Goal: Task Accomplishment & Management: Manage account settings

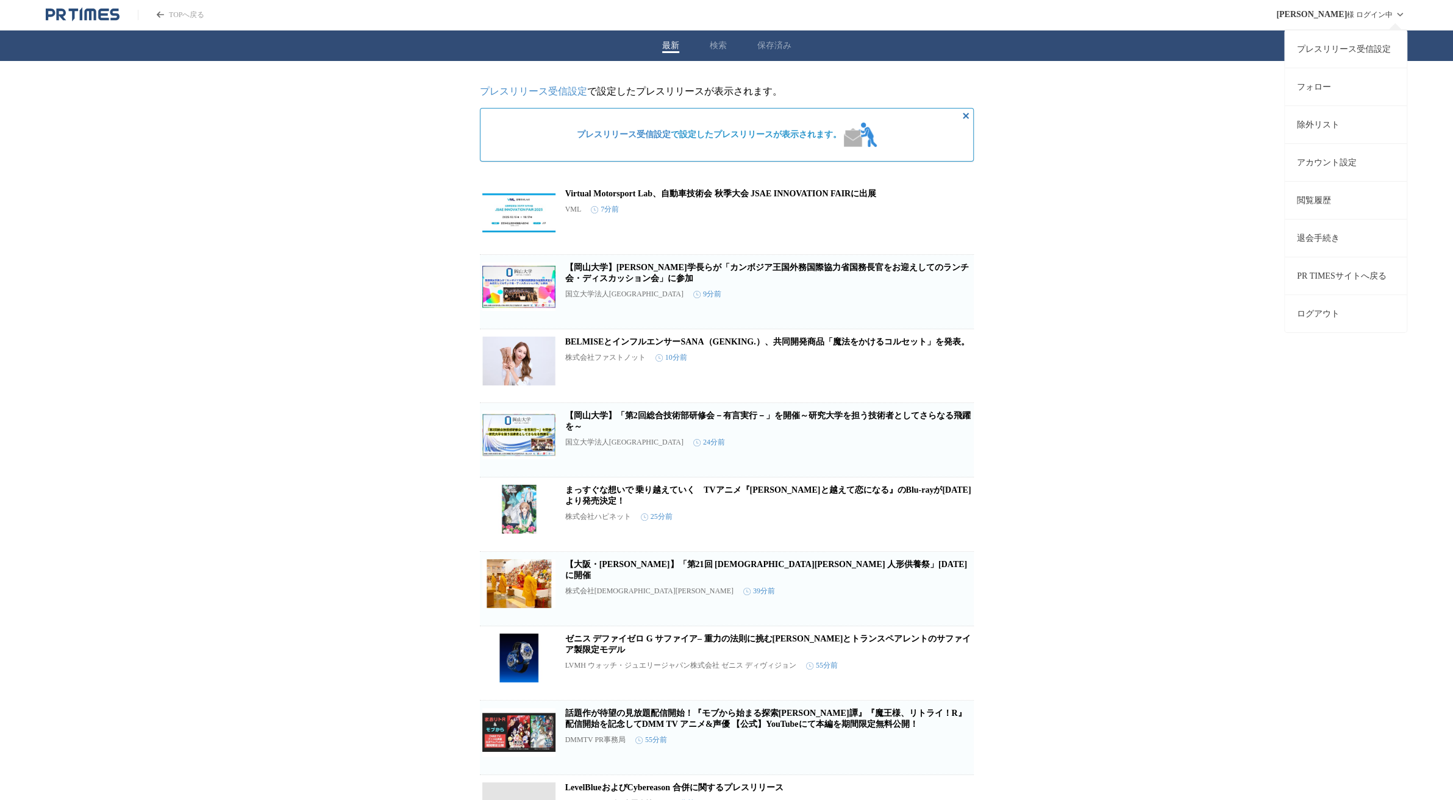
click at [1315, 52] on link "プレスリリース受信設定" at bounding box center [1346, 49] width 122 height 38
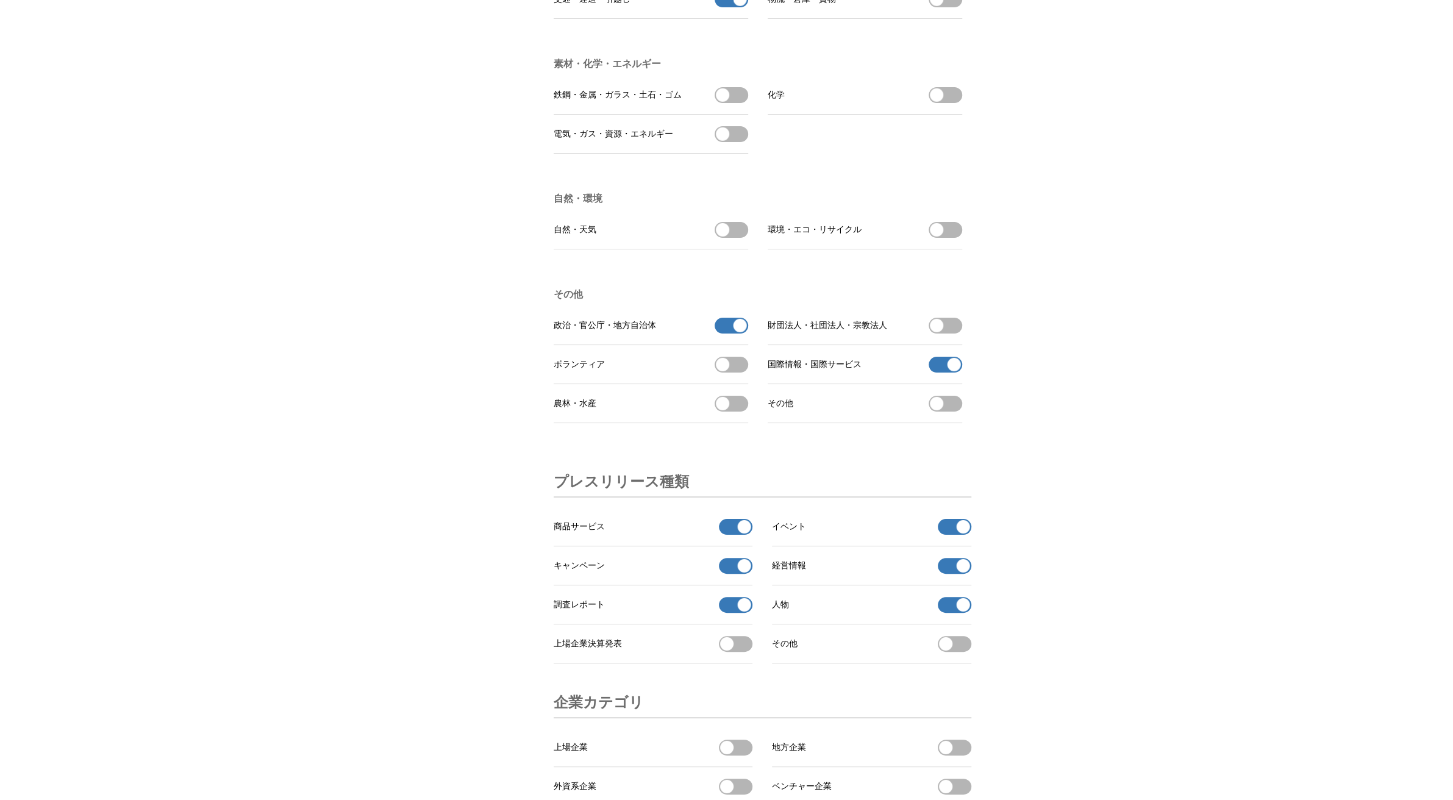
scroll to position [3719, 0]
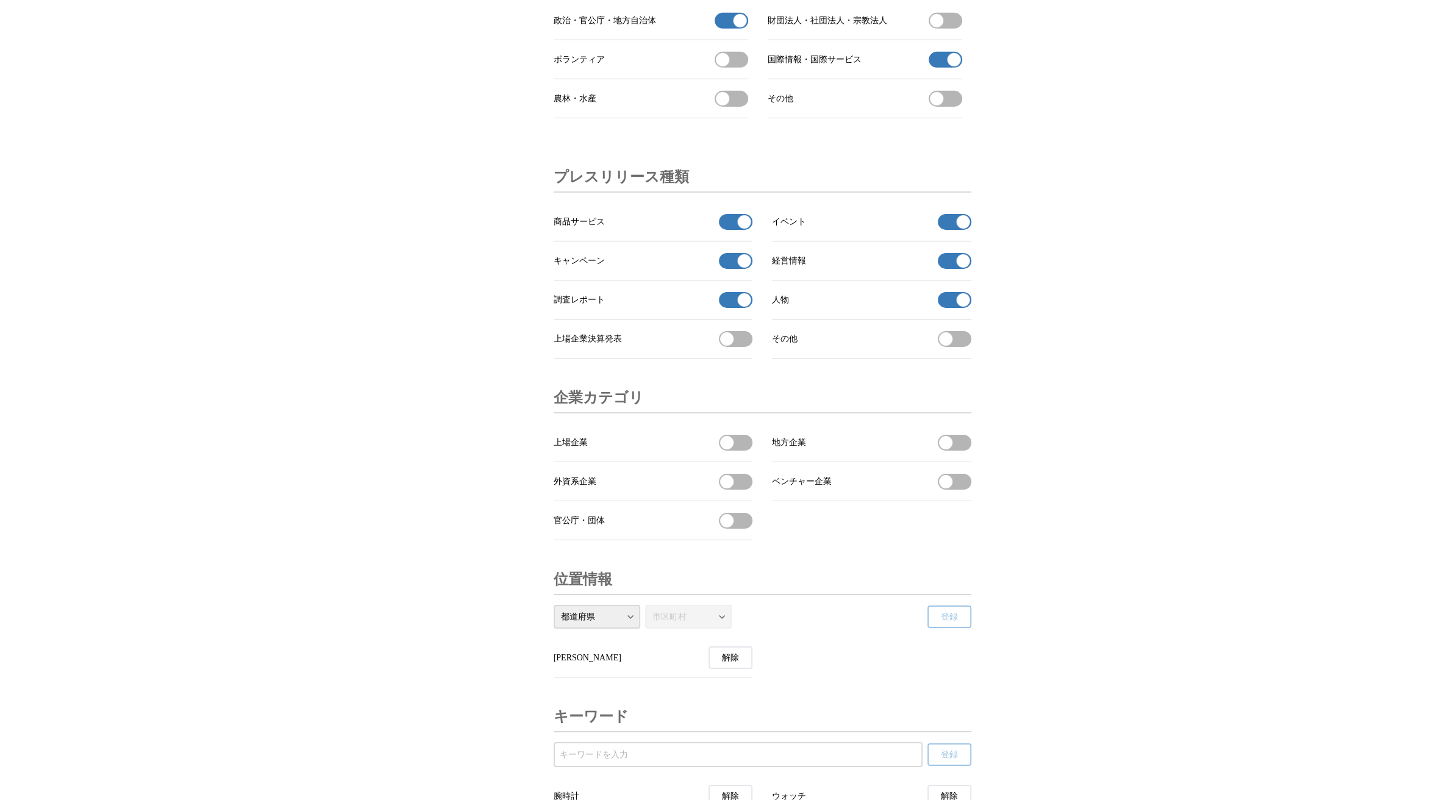
click at [739, 229] on span "button" at bounding box center [744, 221] width 13 height 13
click at [740, 268] on span "button" at bounding box center [744, 260] width 13 height 13
click at [740, 307] on span "button" at bounding box center [744, 299] width 13 height 13
click at [963, 307] on span "button" at bounding box center [962, 299] width 13 height 13
click at [963, 268] on span "button" at bounding box center [962, 260] width 13 height 13
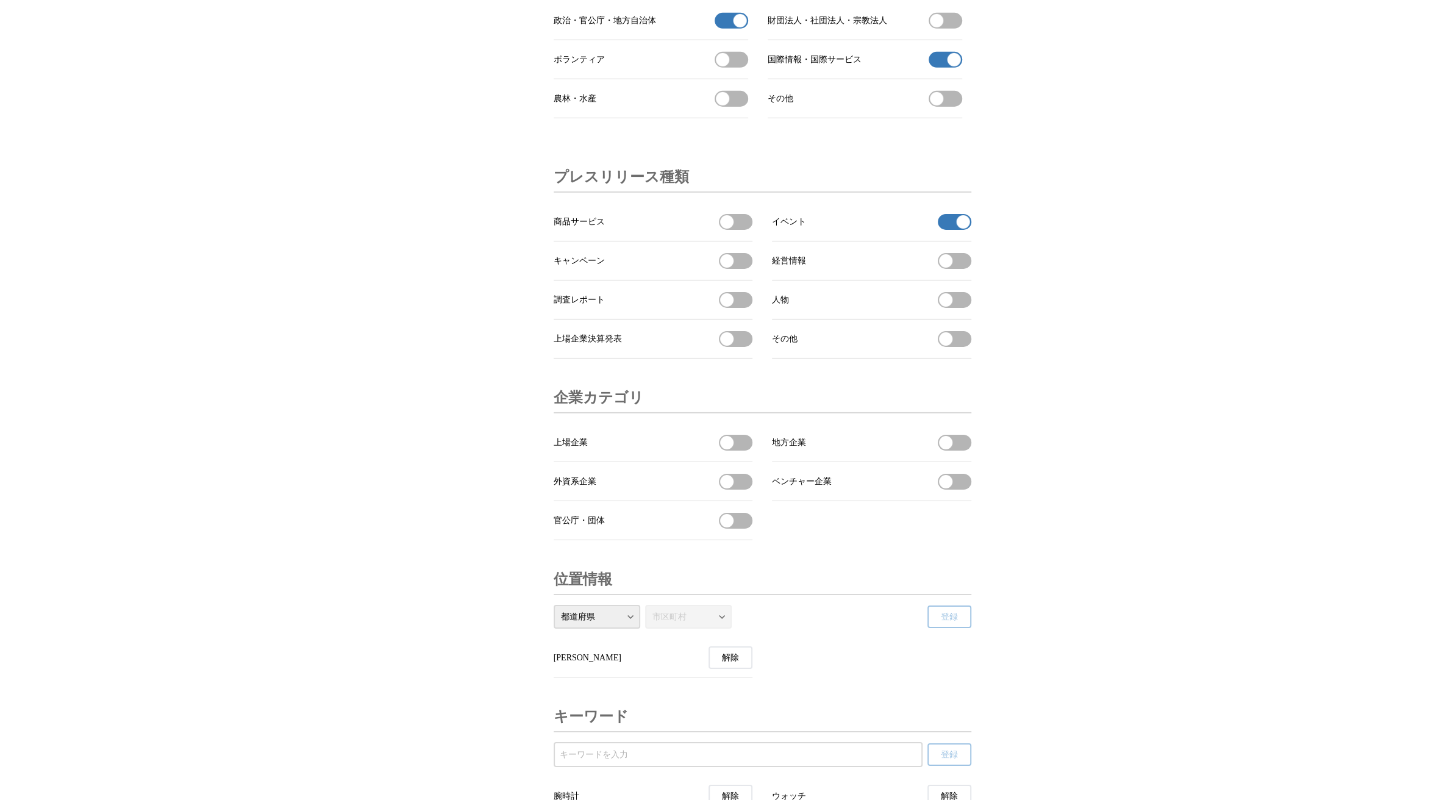
click at [961, 229] on span "button" at bounding box center [962, 221] width 13 height 13
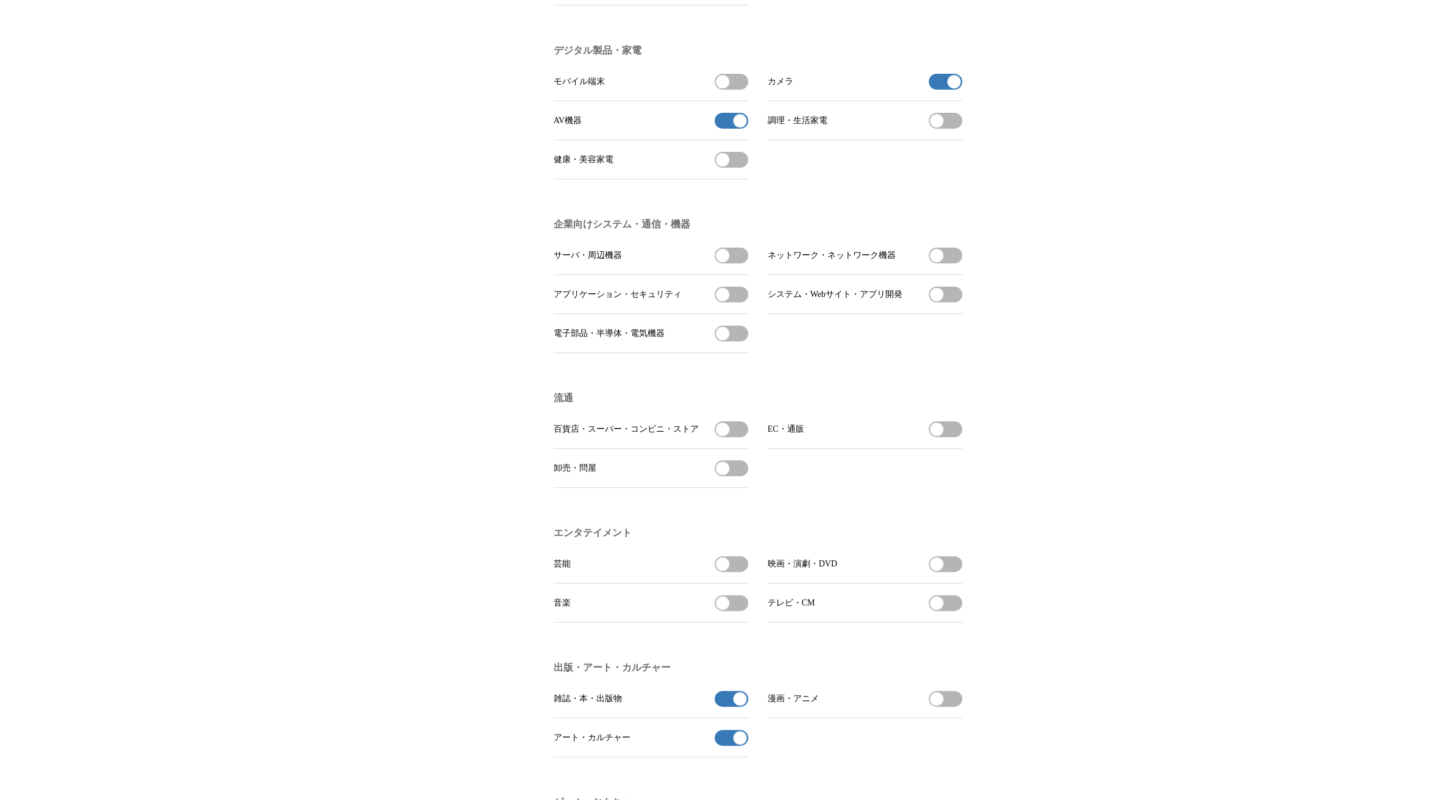
scroll to position [0, 0]
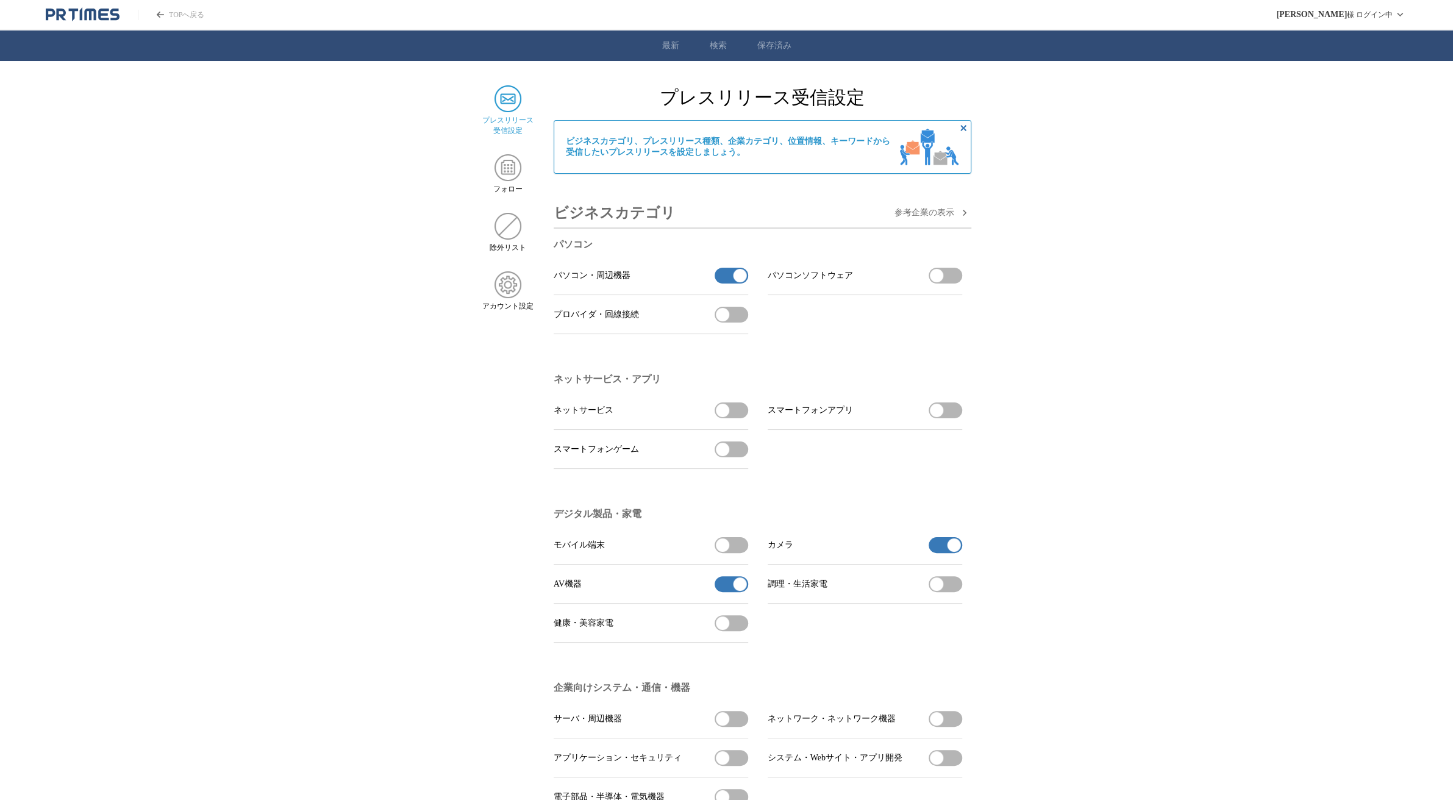
click at [193, 18] on link "TOPへ戻る" at bounding box center [171, 15] width 66 height 10
